Goal: Find specific page/section

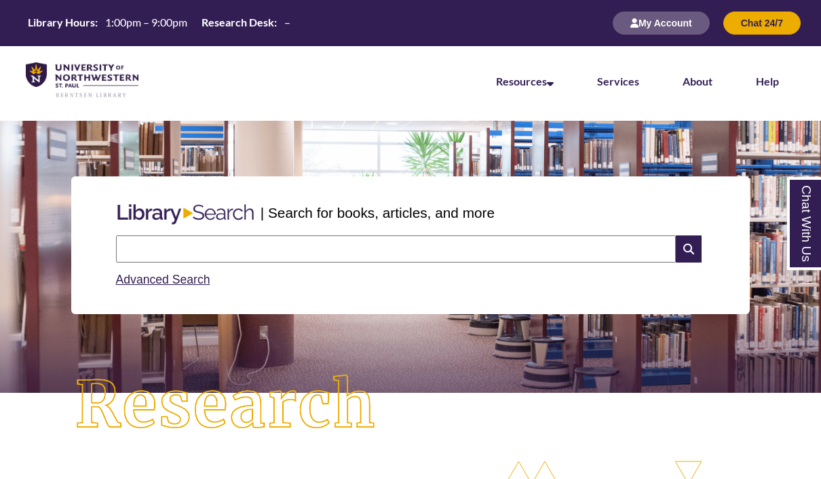
click at [809, 254] on link "Chat With Us" at bounding box center [804, 223] width 35 height 93
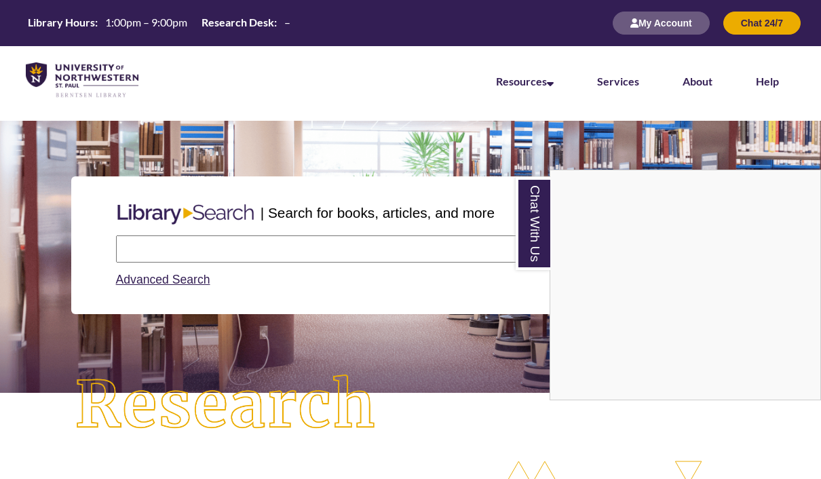
click at [355, 259] on input "text" at bounding box center [396, 248] width 560 height 27
type input "**********"
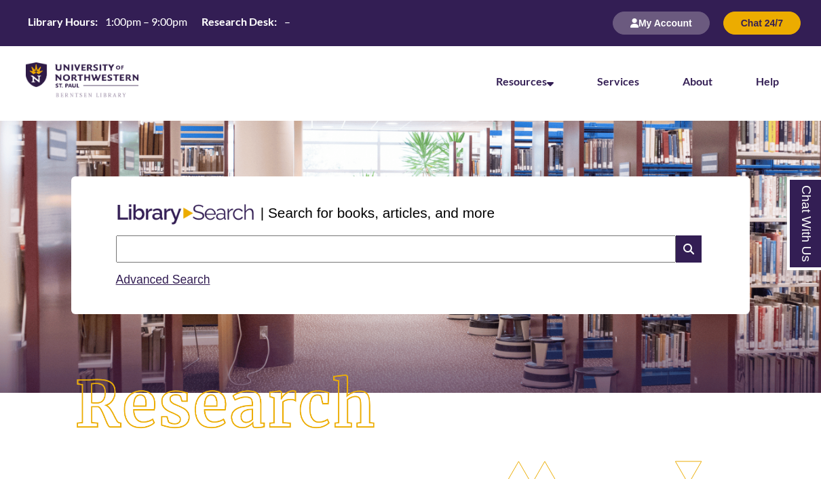
click at [813, 226] on link "Chat With Us" at bounding box center [804, 223] width 35 height 93
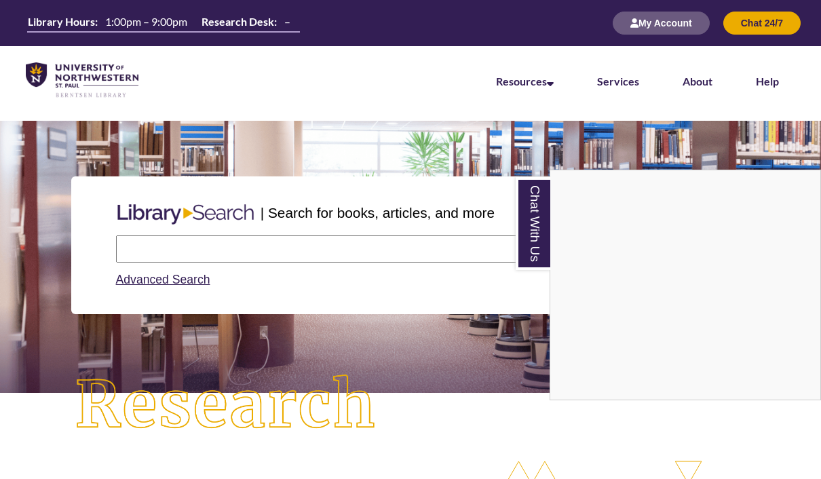
click at [267, 31] on link "Library Hours: 1:00pm – 9:00pm Research Desk: –" at bounding box center [158, 23] width 273 height 18
click at [500, 269] on div "Advanced Search" at bounding box center [410, 275] width 589 height 26
click at [591, 161] on div "| Search for books, articles, and more Search Advanced Search" at bounding box center [410, 245] width 800 height 203
click at [359, 151] on div "| Search for books, articles, and more Search Advanced Search" at bounding box center [410, 245] width 800 height 203
click at [754, 29] on button "Chat 24/7" at bounding box center [761, 23] width 77 height 23
